Goal: Task Accomplishment & Management: Complete application form

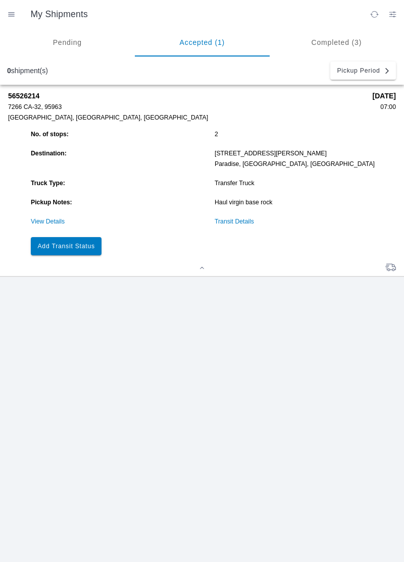
click at [79, 250] on button "Add Transit Status" at bounding box center [66, 246] width 71 height 18
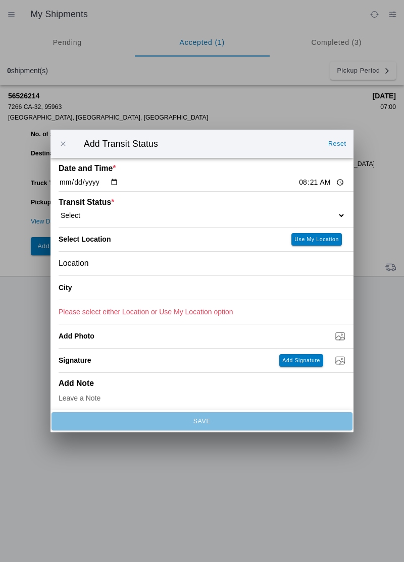
click at [298, 178] on input "08:21" at bounding box center [321, 182] width 47 height 11
type input "07:00"
click at [113, 214] on select "Select Arrive at Drop Off Arrive at Pickup Break Start Break Stop Depart Drop O…" at bounding box center [202, 215] width 287 height 9
select select "ARVPULOC"
click at [130, 272] on div "Location" at bounding box center [202, 264] width 287 height 24
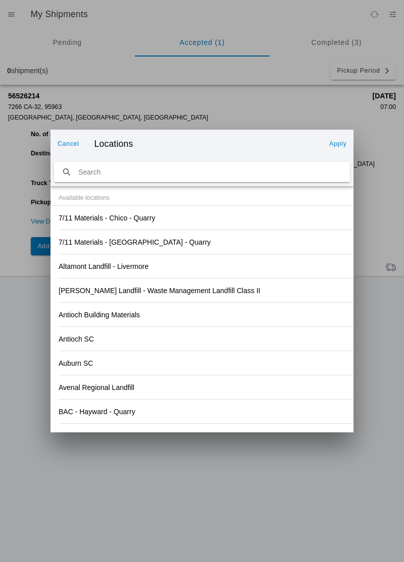
click at [261, 341] on div "Antioch SC" at bounding box center [202, 339] width 287 height 24
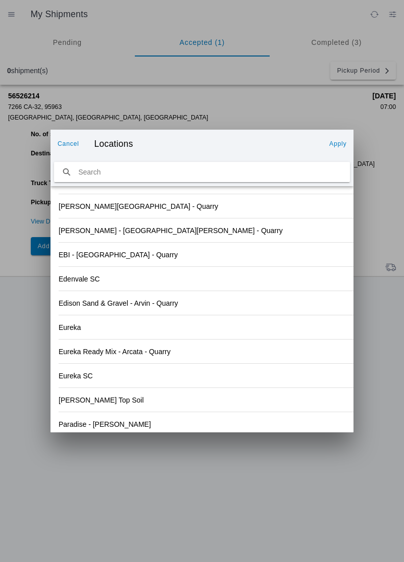
scroll to position [1052, 0]
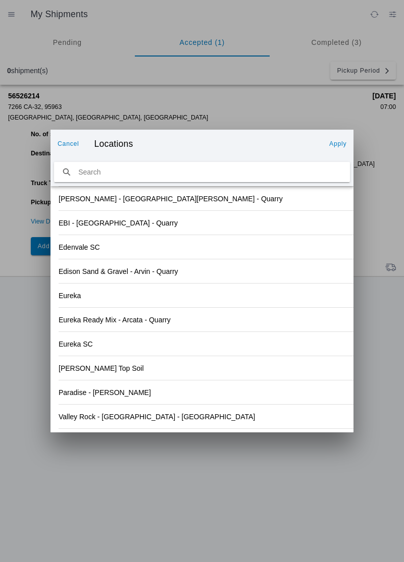
click at [137, 425] on div "Valley Rock - Orland - Quarry" at bounding box center [202, 417] width 287 height 24
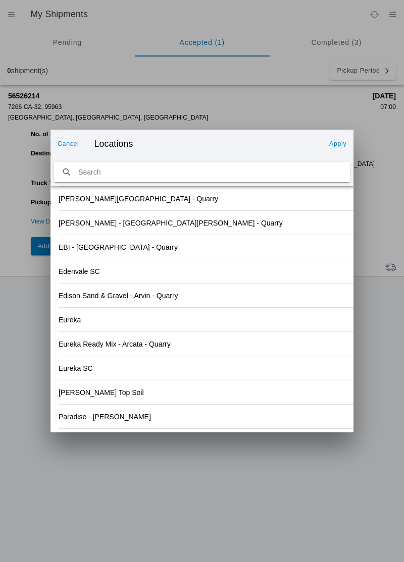
click at [0, 0] on slot "Apply" at bounding box center [0, 0] width 0 height 0
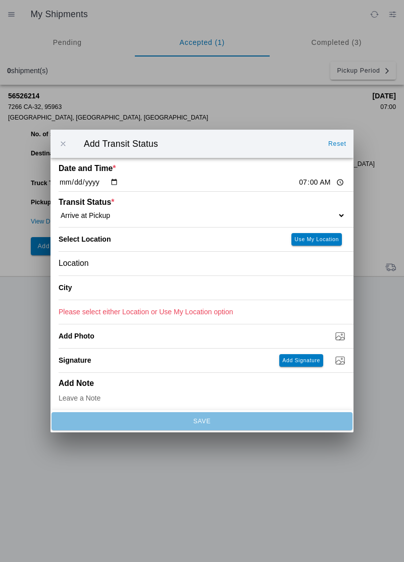
type input "Orland"
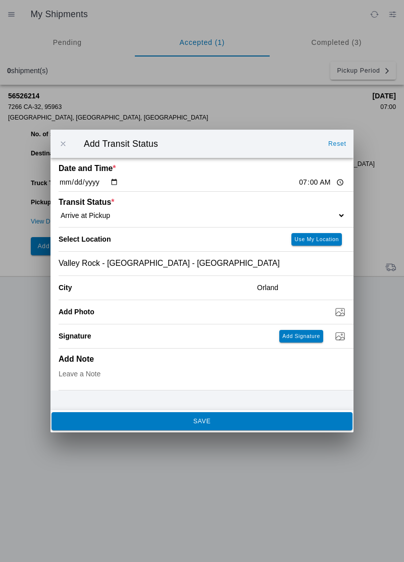
click at [224, 424] on span "SAVE" at bounding box center [201, 421] width 287 height 6
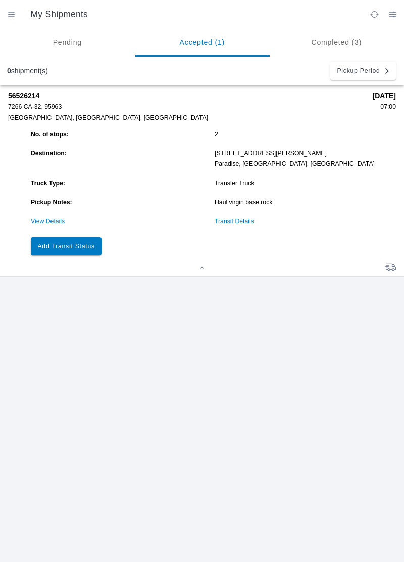
click at [82, 251] on button "Add Transit Status" at bounding box center [66, 246] width 71 height 18
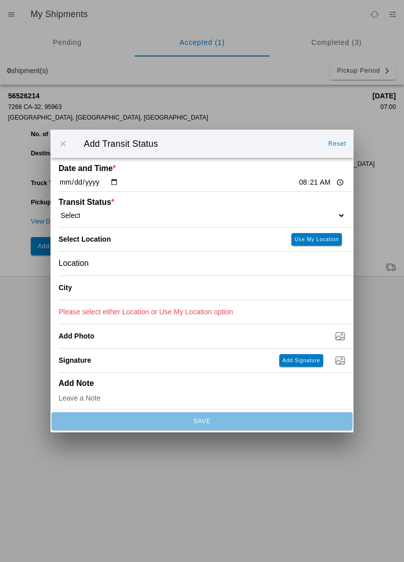
click at [298, 187] on input "08:21" at bounding box center [321, 182] width 47 height 11
type input "07:17"
click at [122, 215] on select "Select Arrive at Drop Off Arrive at Pickup Break Start Break Stop Depart Drop O…" at bounding box center [202, 215] width 287 height 9
select select "DPTPULOC"
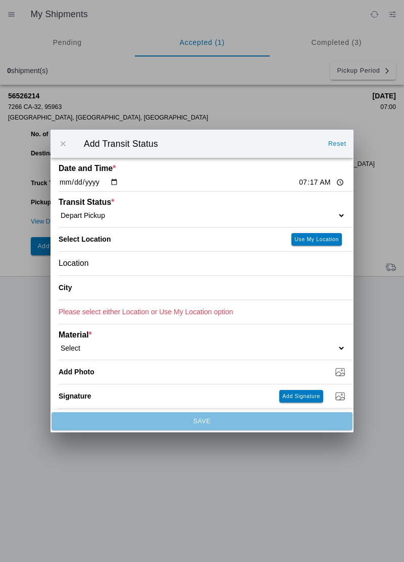
click at [129, 266] on div "Location" at bounding box center [202, 264] width 287 height 24
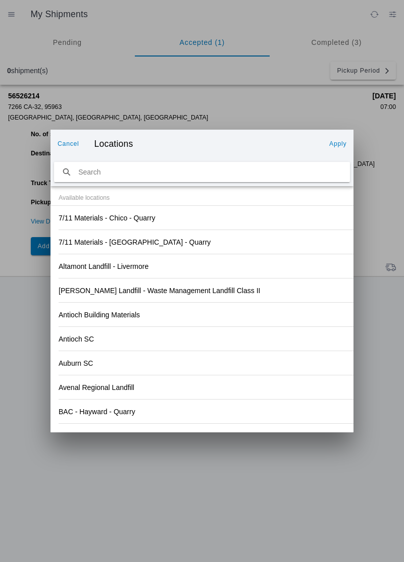
click at [282, 327] on div "Antioch SC" at bounding box center [202, 339] width 287 height 24
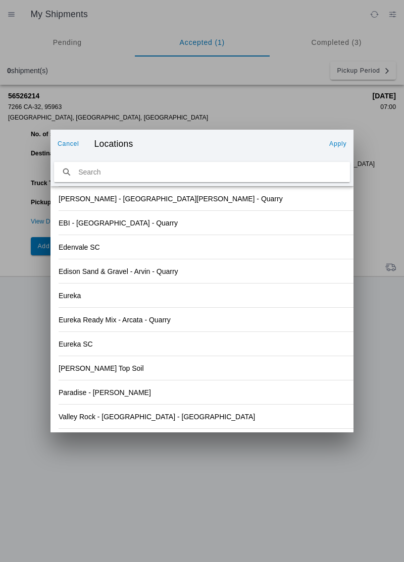
click at [129, 420] on div "Valley Rock - Orland - Quarry" at bounding box center [202, 417] width 287 height 24
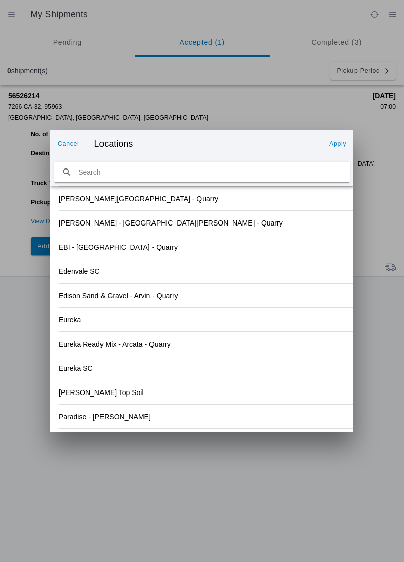
click at [349, 145] on button "Apply" at bounding box center [337, 144] width 25 height 16
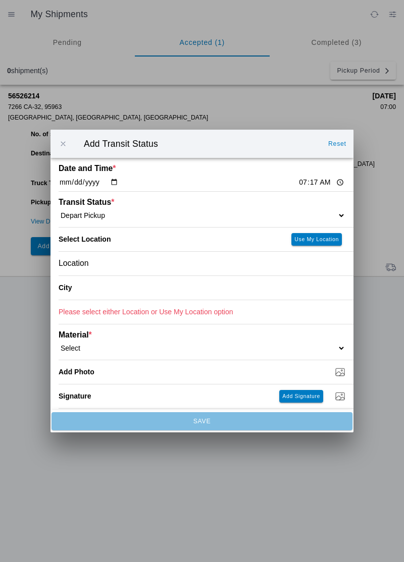
type input "Orland"
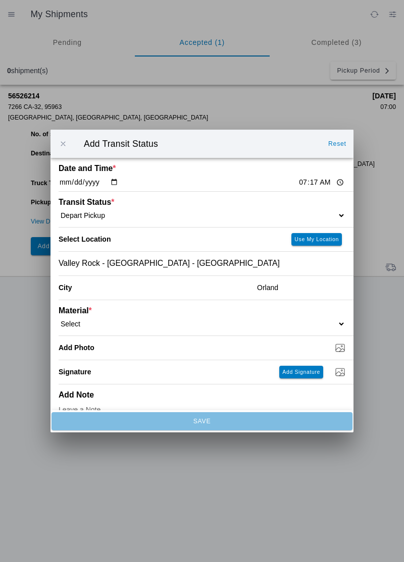
click at [111, 319] on select "Select 1" x 3" Rock 1" x 4" Rock 2" x 4" Rock Asphalt Cold Patch Backfill Spec …" at bounding box center [202, 323] width 287 height 9
select select "708651"
click at [131, 349] on input "Dump / Quarry Tag *" at bounding box center [206, 347] width 295 height 11
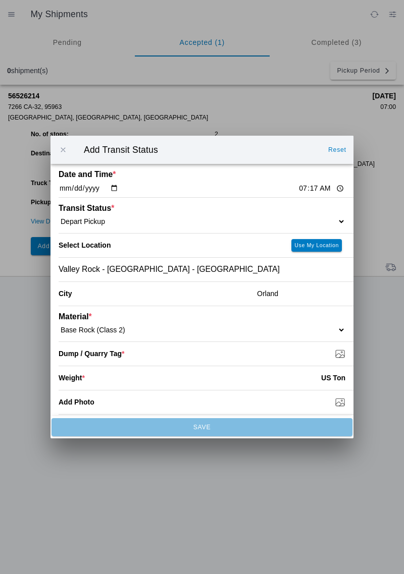
type input "C:\fakepath\17556169228117004841424994936441.jpg"
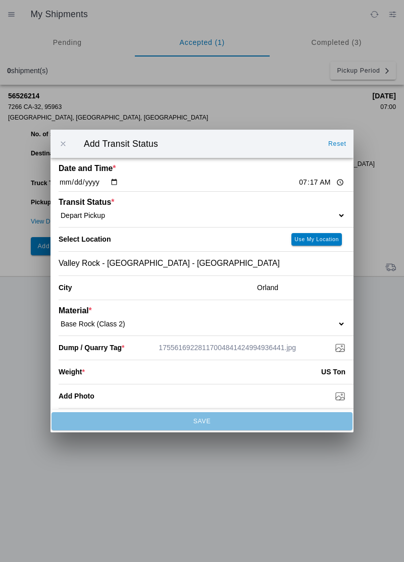
click at [138, 371] on input "number" at bounding box center [203, 372] width 236 height 22
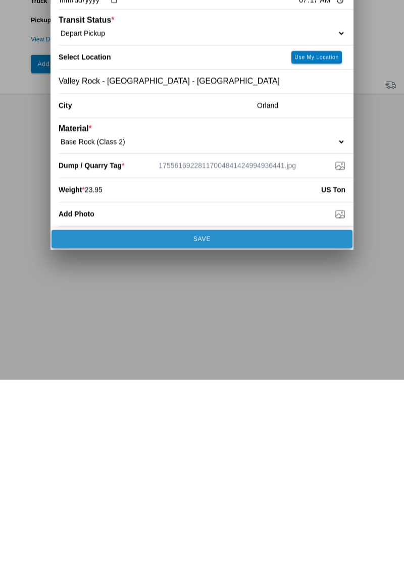
type input "23.95"
click at [241, 422] on span "SAVE" at bounding box center [201, 421] width 287 height 6
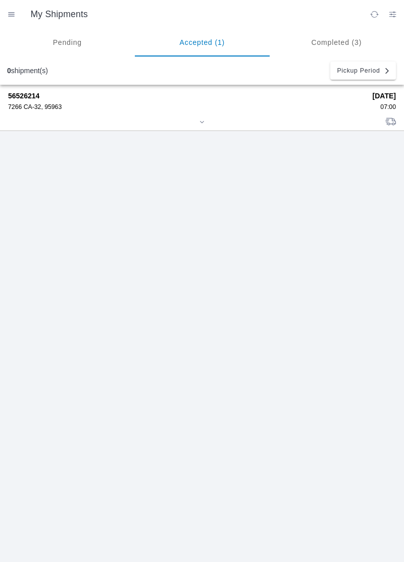
click at [31, 108] on div "7266 CA-32, 95963" at bounding box center [186, 106] width 357 height 7
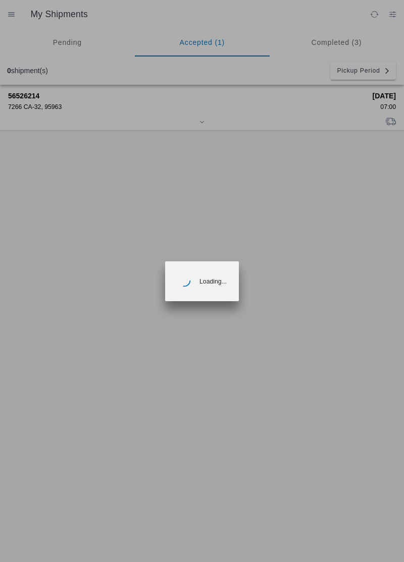
click at [46, 102] on ion-backdrop at bounding box center [202, 281] width 404 height 562
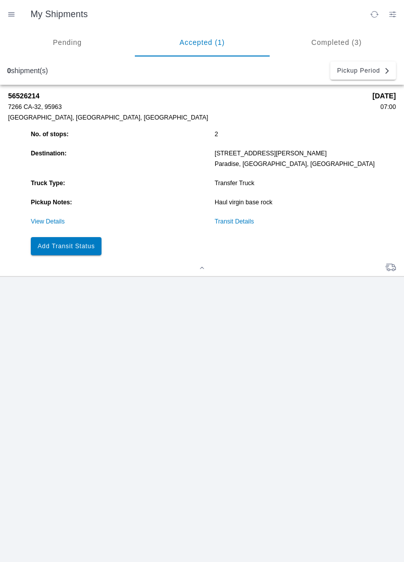
click at [0, 0] on slot "Add Transit Status" at bounding box center [0, 0] width 0 height 0
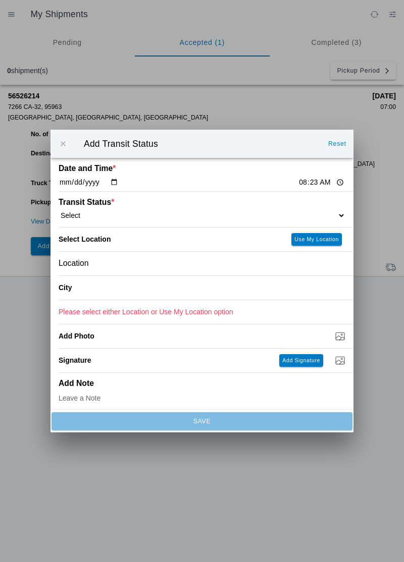
click at [298, 180] on input "08:23" at bounding box center [321, 182] width 47 height 11
type input "08:07"
click at [111, 213] on select "Select Arrive at Drop Off Arrive at Pickup Break Start Break Stop Depart Drop O…" at bounding box center [202, 215] width 287 height 9
select select "ARVDLVLOC"
click at [108, 263] on div "Location" at bounding box center [202, 264] width 287 height 24
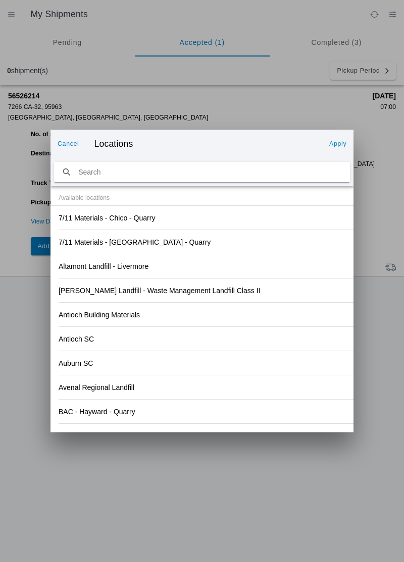
click at [264, 327] on div "Antioch SC" at bounding box center [202, 339] width 287 height 24
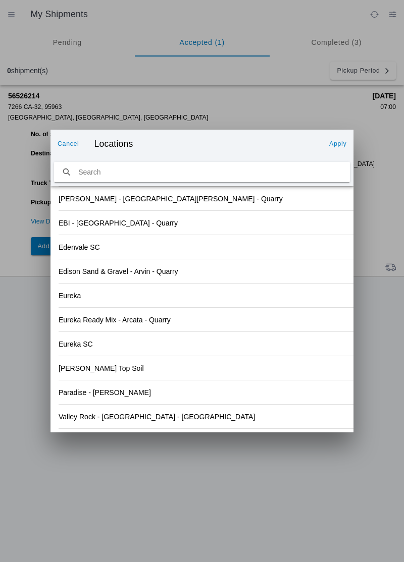
click at [0, 0] on slot "Valley Rock - Orland - Quarry" at bounding box center [0, 0] width 0 height 0
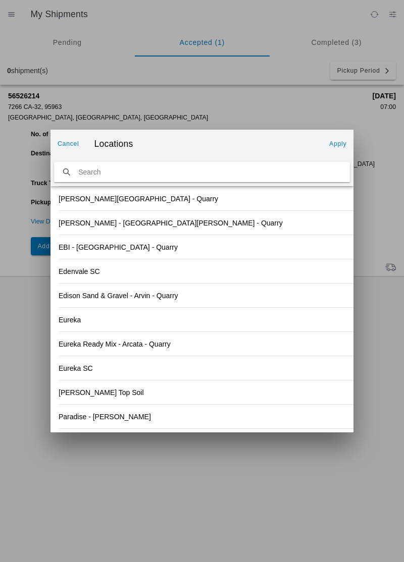
click at [0, 0] on slot "Apply" at bounding box center [0, 0] width 0 height 0
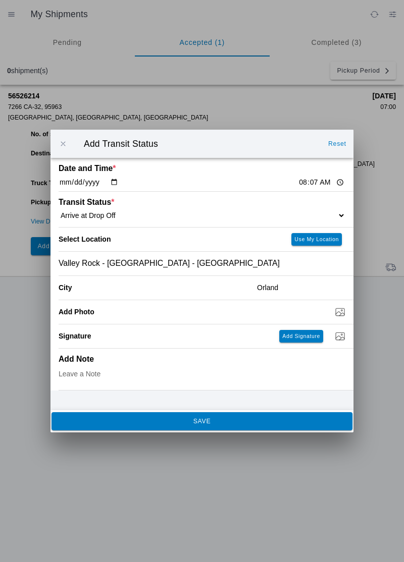
click at [152, 263] on span "Valley Rock - Orland - Quarry" at bounding box center [169, 263] width 221 height 9
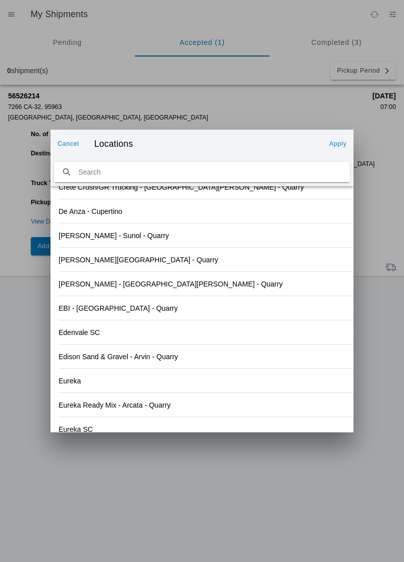
scroll to position [1036, 0]
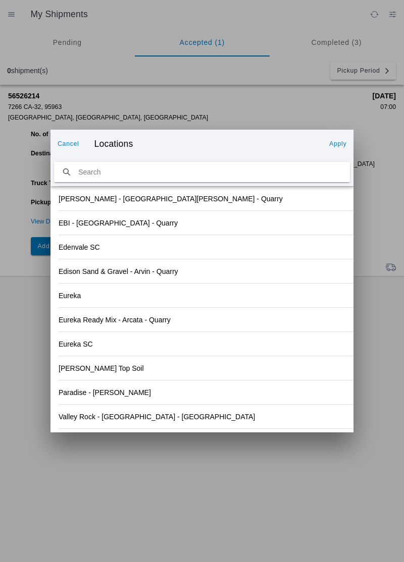
click at [305, 352] on div "Eureka SC" at bounding box center [202, 344] width 287 height 24
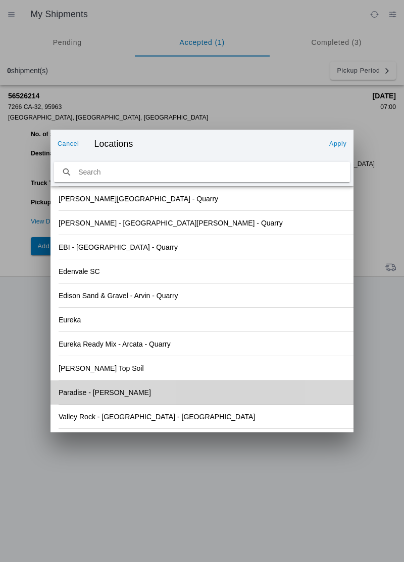
click at [118, 394] on div "Paradise - Clark Rd" at bounding box center [202, 392] width 287 height 24
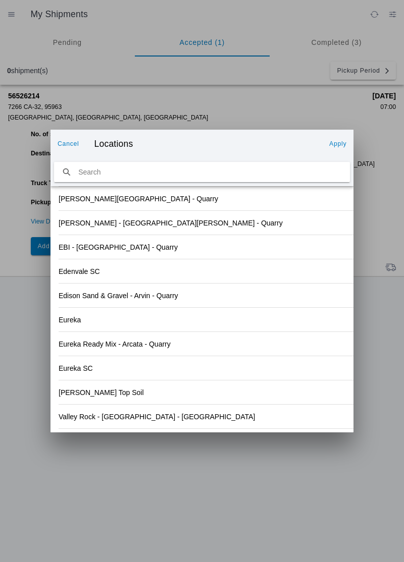
click at [0, 0] on slot "Apply" at bounding box center [0, 0] width 0 height 0
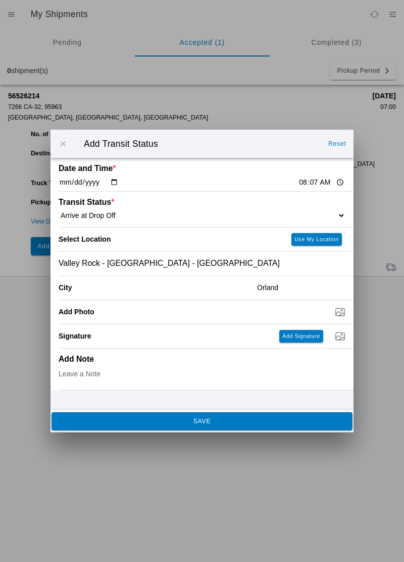
type input "Paradise"
click at [196, 426] on button "SAVE" at bounding box center [201, 421] width 301 height 18
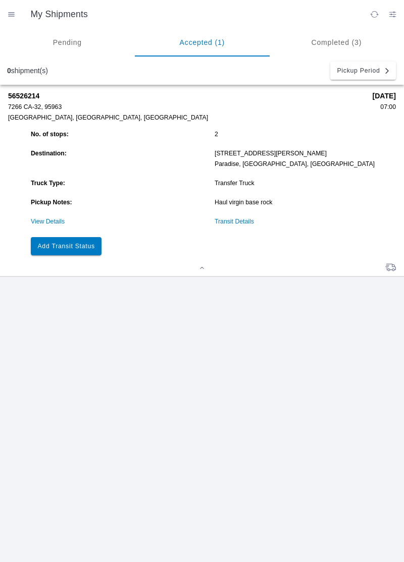
click at [0, 0] on slot "Add Transit Status" at bounding box center [0, 0] width 0 height 0
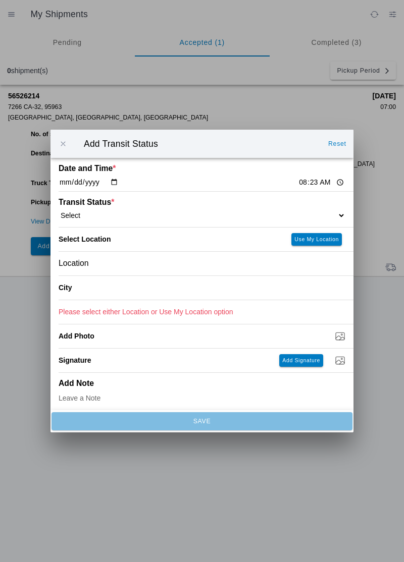
click at [298, 185] on input "08:23" at bounding box center [321, 182] width 47 height 11
type input "08:15"
click at [105, 211] on select "Select Arrive at Drop Off Arrive at Pickup Break Start Break Stop Depart Drop O…" at bounding box center [202, 215] width 287 height 9
select select "DPTDLVLOC"
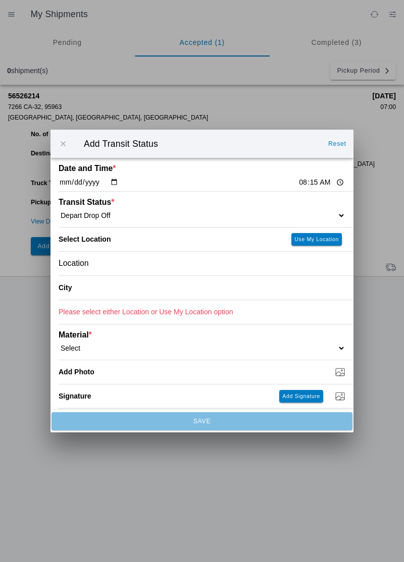
click at [116, 265] on div "Location" at bounding box center [202, 264] width 287 height 24
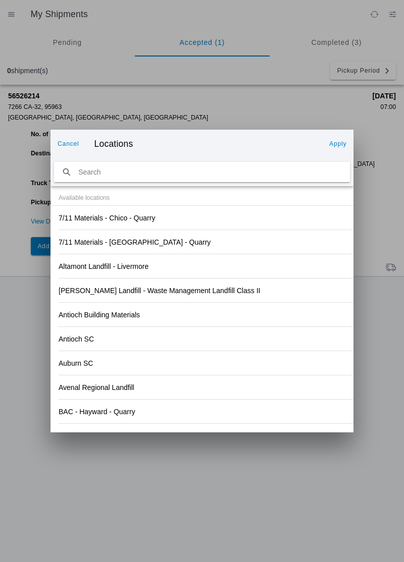
click at [270, 333] on div "Antioch SC" at bounding box center [202, 339] width 287 height 24
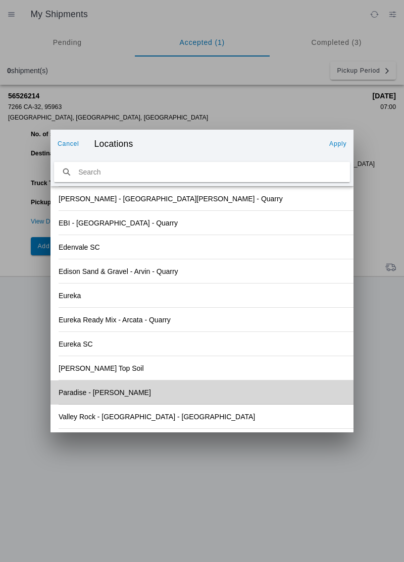
click at [128, 392] on div "Paradise - Clark Rd" at bounding box center [202, 392] width 287 height 24
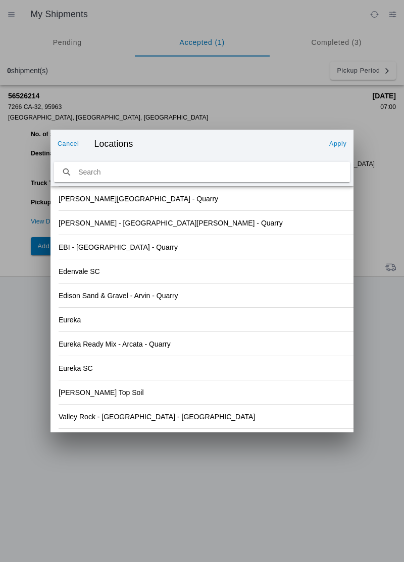
click at [0, 0] on slot "Apply" at bounding box center [0, 0] width 0 height 0
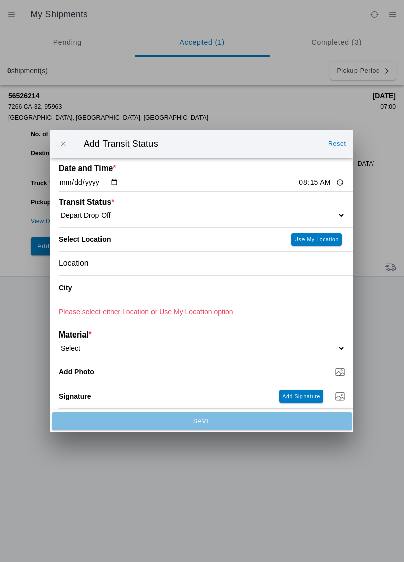
type input "Paradise"
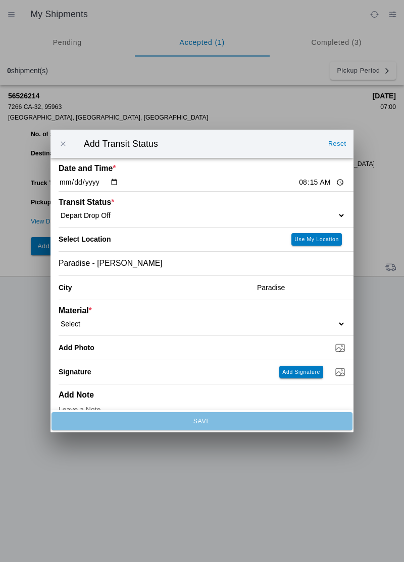
click at [97, 325] on select "Select 1" x 3" Rock 1" x 4" Rock 2" x 4" Rock Asphalt Cold Patch Backfill Spec …" at bounding box center [202, 323] width 287 height 9
select select "708651"
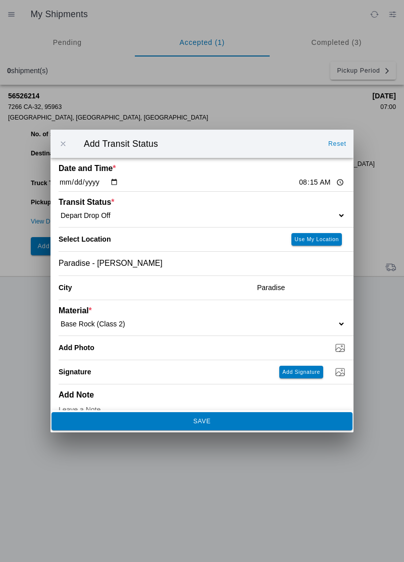
click at [0, 0] on slot "SAVE" at bounding box center [0, 0] width 0 height 0
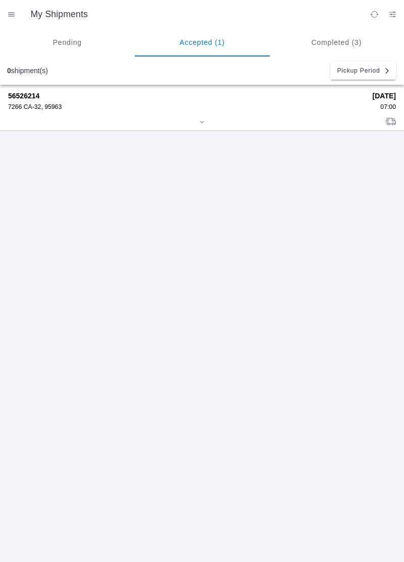
click at [403, 262] on div "56526214 7266 CA-32, 95963 08/19/2025 07:00" at bounding box center [202, 323] width 404 height 477
